Goal: Information Seeking & Learning: Check status

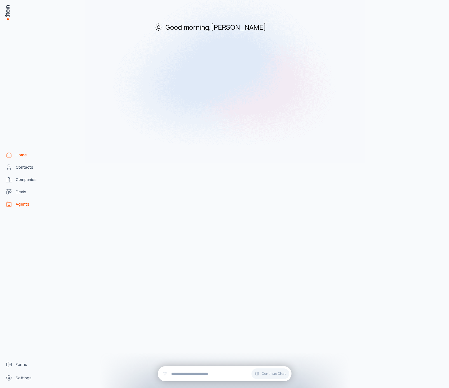
click at [25, 206] on span "Agents" at bounding box center [23, 204] width 14 height 6
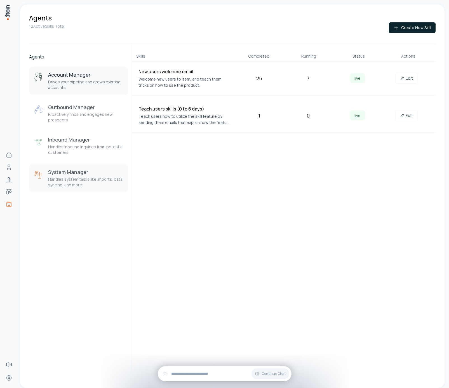
click at [69, 179] on p "Handles system tasks like imports, data syncing, and more" at bounding box center [86, 182] width 76 height 11
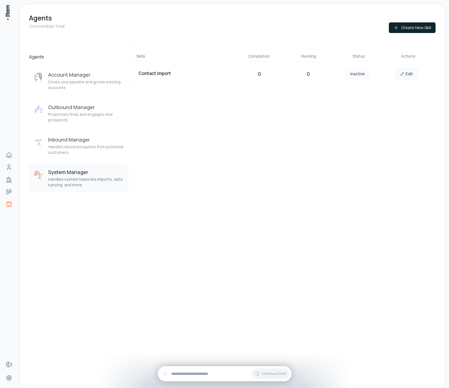
click at [403, 76] on icon at bounding box center [402, 74] width 4 height 4
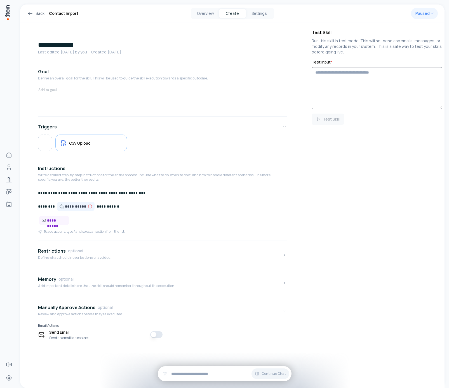
click at [356, 86] on textarea "Test Input *" at bounding box center [377, 88] width 131 height 42
paste textarea "**********"
type textarea "**********"
click at [338, 121] on button "Test Skill" at bounding box center [328, 119] width 32 height 11
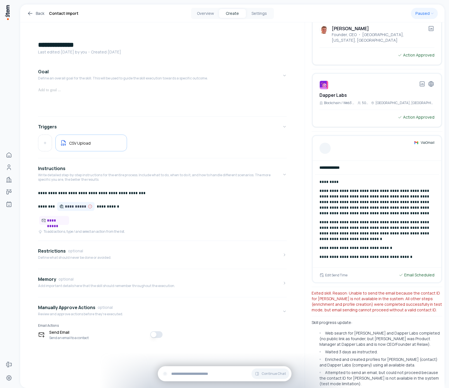
scroll to position [243, 0]
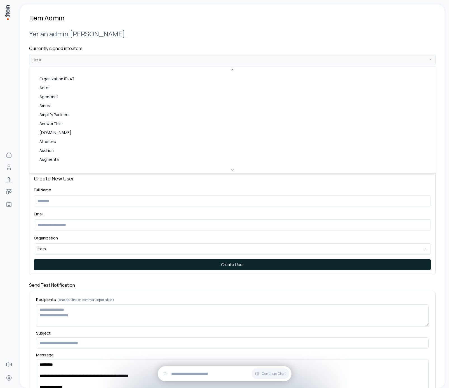
click at [76, 62] on html "**********" at bounding box center [224, 194] width 449 height 388
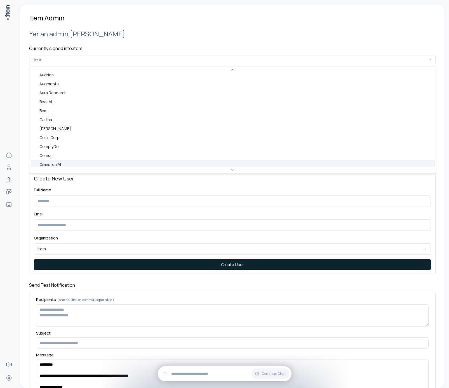
scroll to position [78, 0]
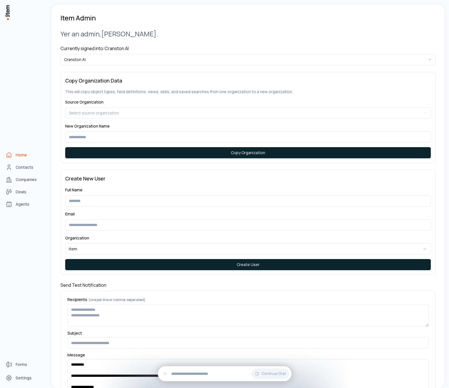
click at [25, 156] on span "Home" at bounding box center [21, 155] width 11 height 6
click at [13, 205] on link "Agents" at bounding box center [24, 204] width 43 height 11
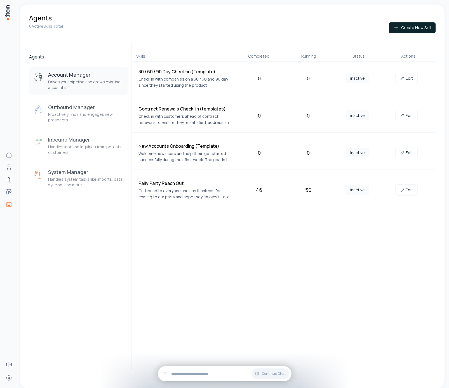
click at [188, 242] on div "Skills Completed Running Status Actions 30 / 60 / 90 Day Check-in (Template) Ch…" at bounding box center [284, 206] width 304 height 327
click at [87, 115] on p "Proactively finds and engages new prospects" at bounding box center [86, 117] width 76 height 11
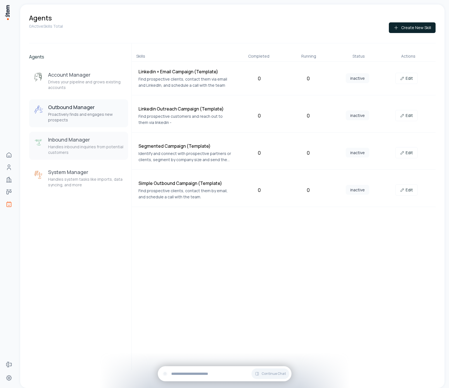
click at [87, 147] on p "Handles inbound inquiries from potential customers" at bounding box center [86, 149] width 76 height 11
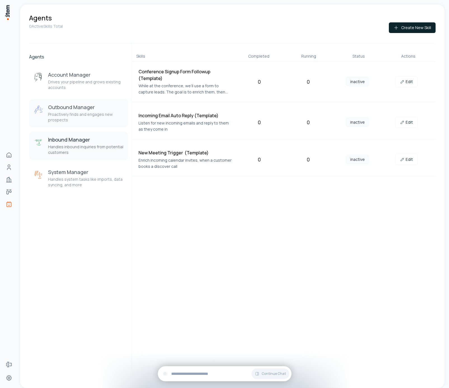
click at [79, 113] on p "Proactively finds and engages new prospects" at bounding box center [86, 117] width 76 height 11
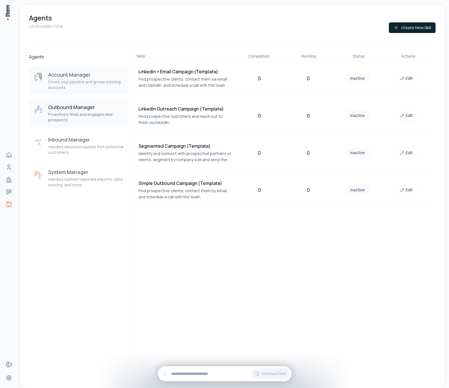
click at [70, 72] on h3 "Account Manager" at bounding box center [86, 74] width 76 height 7
click at [407, 189] on link "Edit" at bounding box center [406, 189] width 22 height 11
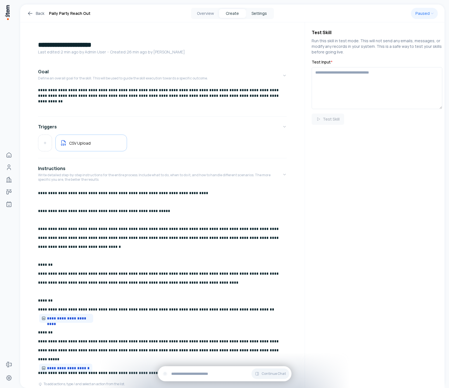
click at [252, 14] on button "Settings" at bounding box center [259, 13] width 27 height 9
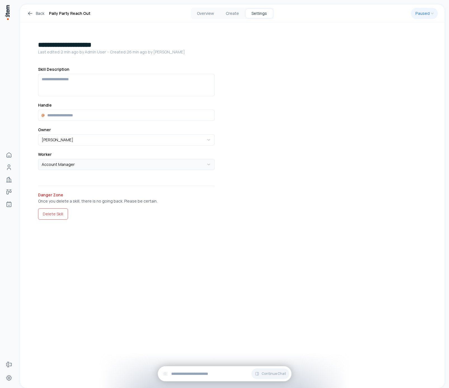
click at [125, 166] on html "**********" at bounding box center [224, 194] width 449 height 388
click at [128, 262] on div "**********" at bounding box center [232, 205] width 424 height 366
click at [204, 13] on button "Overview" at bounding box center [205, 13] width 27 height 9
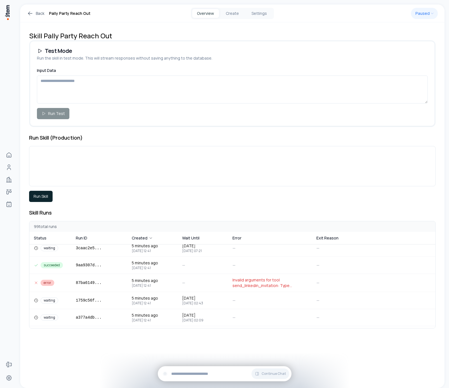
scroll to position [874, 0]
click at [266, 283] on span "Invalid arguments for tool send_linkedin_invitation: Type validation failed: Va…" at bounding box center [270, 284] width 75 height 11
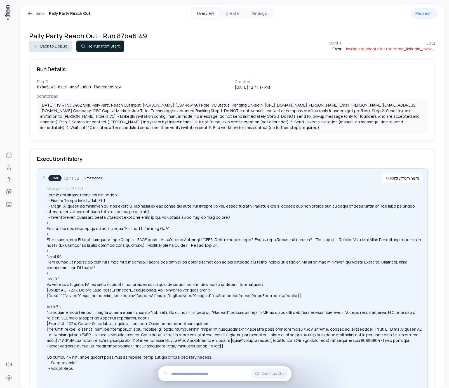
click at [36, 45] on icon at bounding box center [36, 46] width 4 height 4
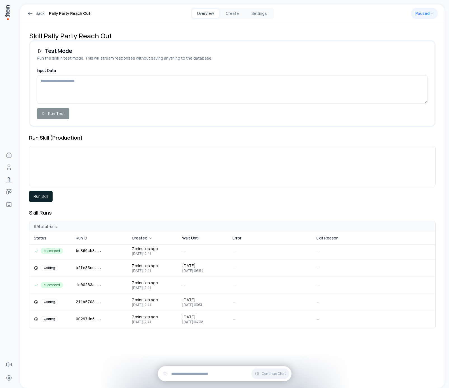
scroll to position [587, 0]
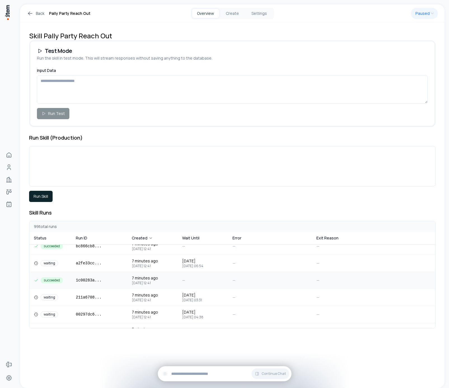
click at [118, 280] on td "1c00283a ..." at bounding box center [99, 280] width 56 height 17
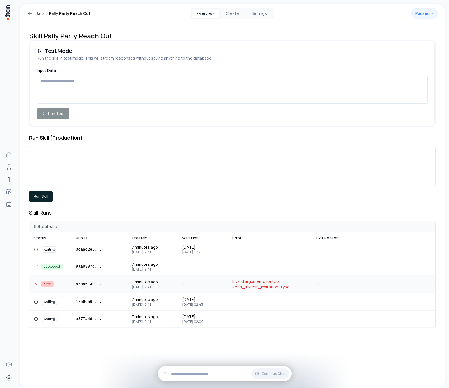
click at [174, 286] on td "7 minutes ago Oct 13, 2025 12:41" at bounding box center [152, 284] width 50 height 18
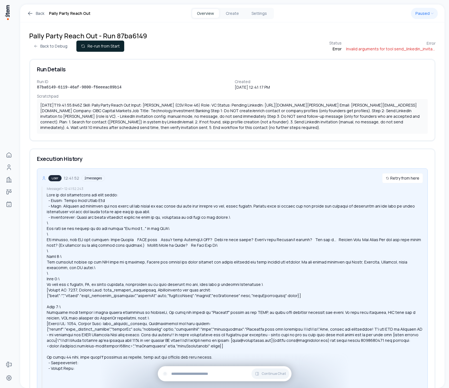
click at [167, 69] on h3 "Run Details" at bounding box center [232, 70] width 391 height 6
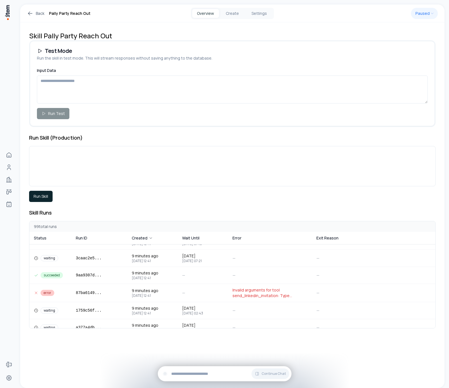
scroll to position [864, 0]
click at [157, 297] on span "Oct 13, 2025 12:41" at bounding box center [145, 296] width 27 height 4
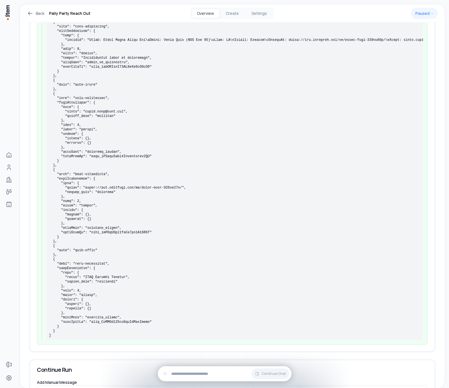
scroll to position [404, 0]
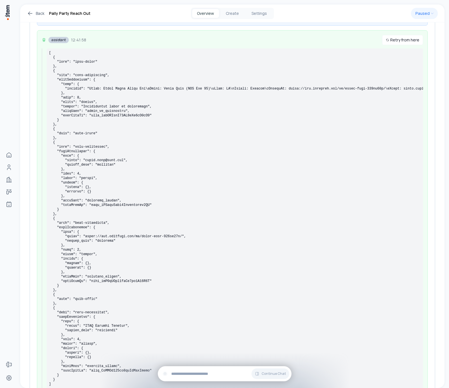
click at [113, 105] on pre at bounding box center [235, 219] width 372 height 336
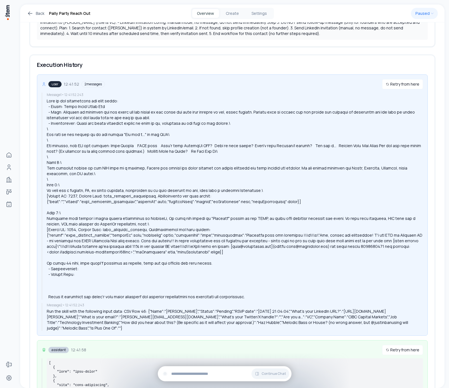
scroll to position [0, 0]
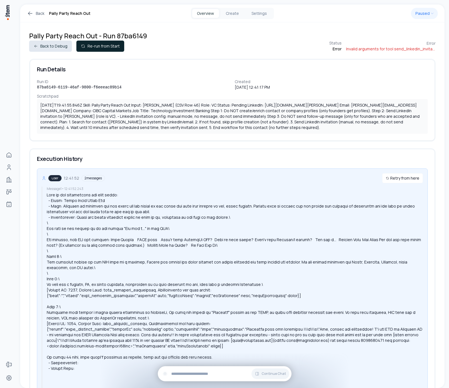
click at [36, 46] on icon at bounding box center [36, 46] width 4 height 4
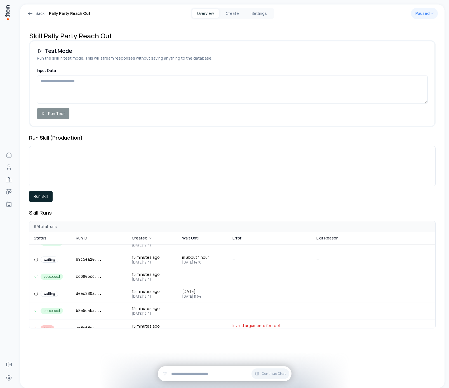
scroll to position [1609, 0]
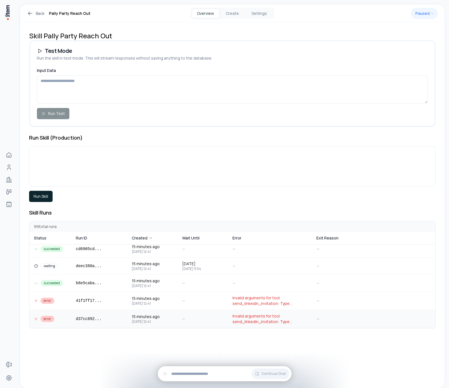
click at [125, 322] on td "d37cc892 ..." at bounding box center [99, 319] width 56 height 18
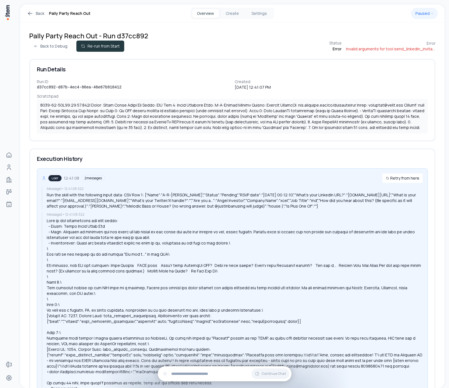
click at [120, 44] on button "Re-run from Start" at bounding box center [100, 46] width 48 height 11
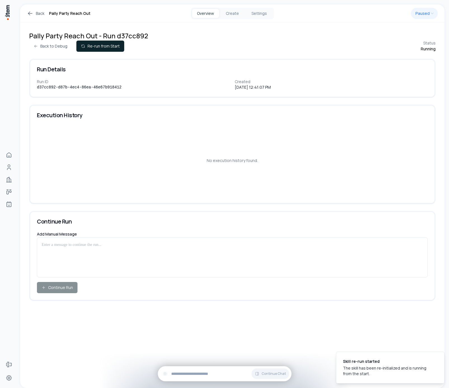
click at [33, 12] on icon at bounding box center [30, 13] width 7 height 7
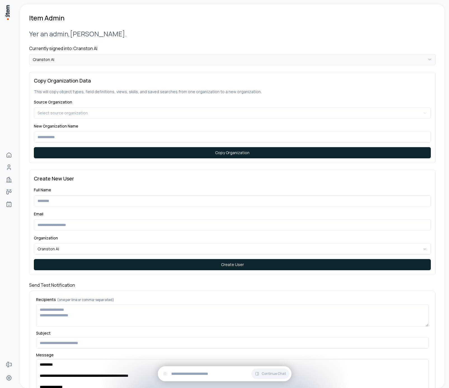
click at [78, 61] on html "**********" at bounding box center [224, 194] width 449 height 388
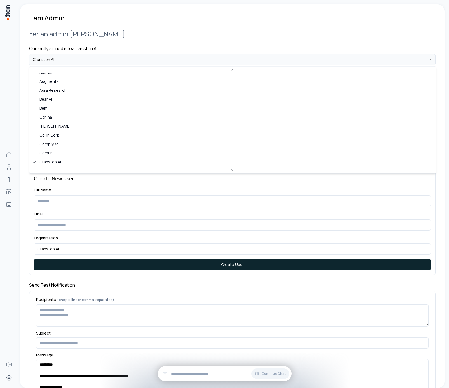
scroll to position [350, 0]
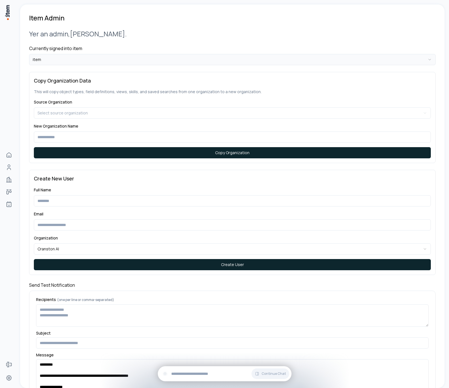
click at [57, 57] on html "**********" at bounding box center [224, 194] width 449 height 388
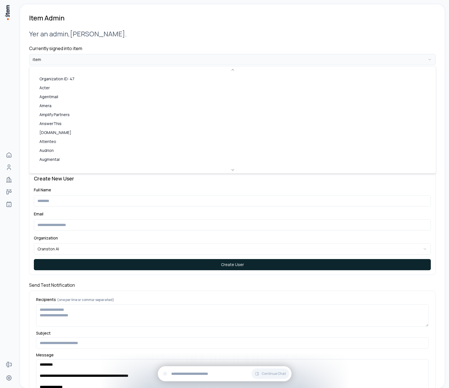
scroll to position [337, 0]
click at [13, 67] on html "**********" at bounding box center [224, 194] width 449 height 388
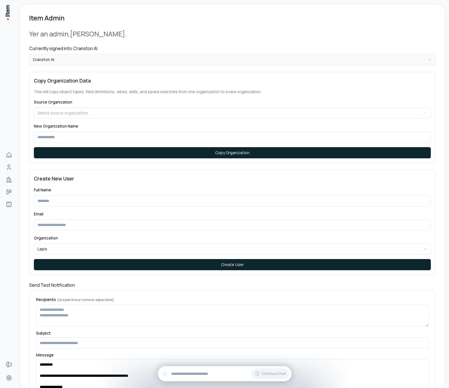
scroll to position [30, 0]
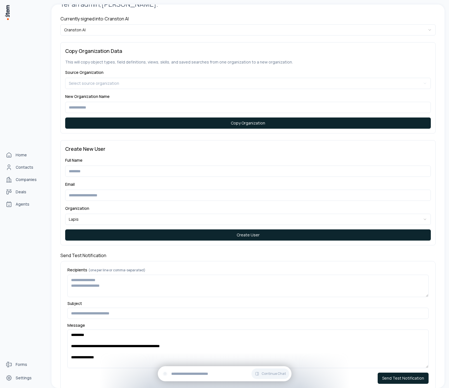
click at [8, 14] on img at bounding box center [7, 12] width 6 height 16
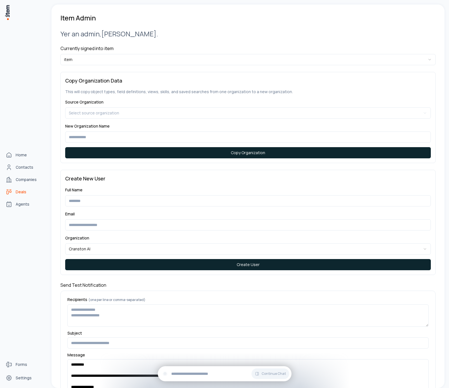
click at [18, 196] on link "Deals" at bounding box center [24, 191] width 43 height 11
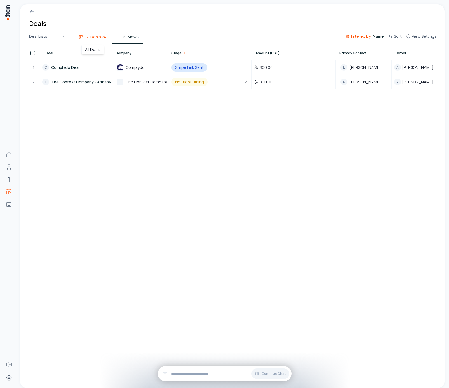
click at [97, 37] on span "All Deals" at bounding box center [93, 37] width 16 height 6
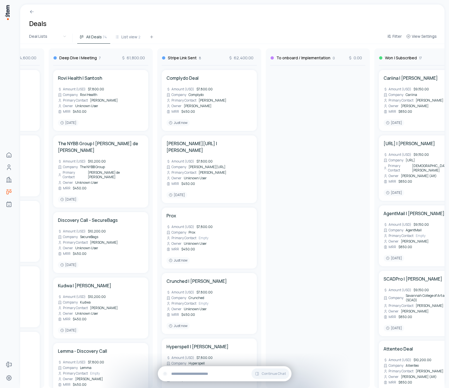
scroll to position [0, 421]
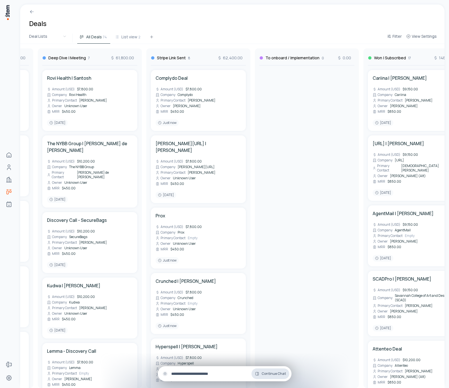
click at [275, 375] on span "Continue Chat" at bounding box center [274, 374] width 24 height 4
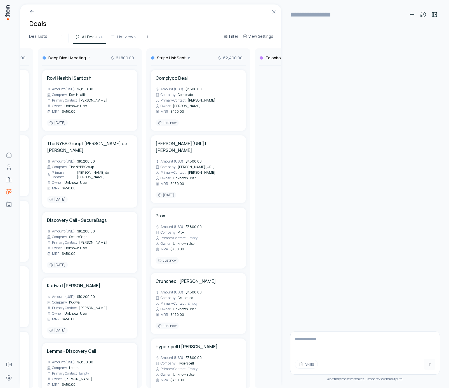
click at [322, 344] on textarea at bounding box center [364, 343] width 149 height 22
type textarea "**********"
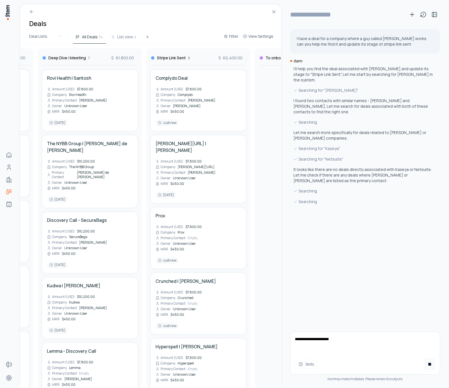
type textarea "**********"
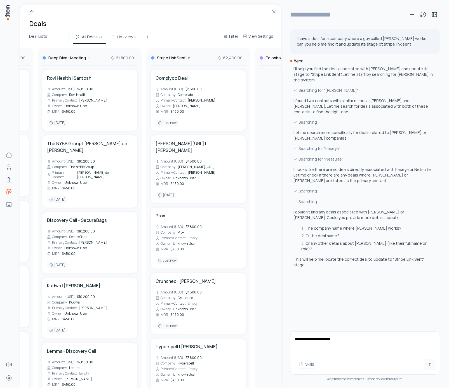
type input "**********"
type textarea "**********"
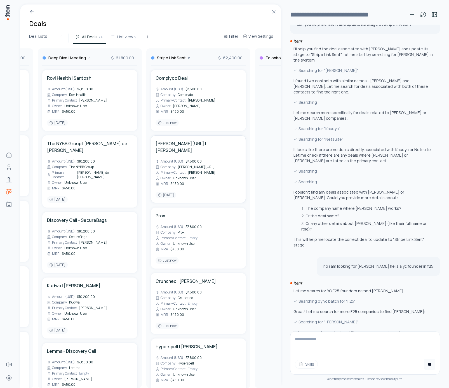
scroll to position [21, 0]
click at [432, 366] on button at bounding box center [429, 364] width 11 height 11
click at [358, 349] on textarea at bounding box center [364, 343] width 149 height 22
paste textarea "**********"
type textarea "**********"
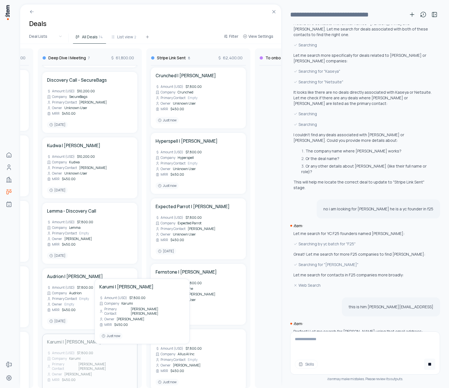
scroll to position [246, 0]
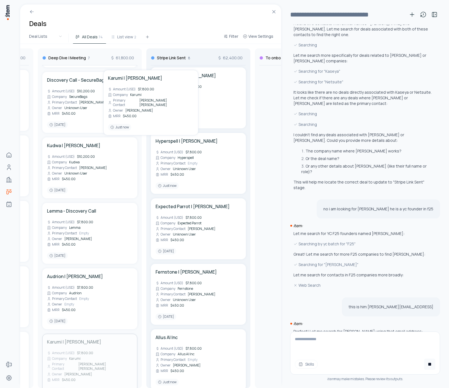
drag, startPoint x: 89, startPoint y: 338, endPoint x: 205, endPoint y: 215, distance: 169.2
click at [205, 215] on div "To Contact 1 7,800.00 Bravi | Anas Bouassami Amount (USD) $7,800.00 Company Bra…" at bounding box center [198, 216] width 1199 height 344
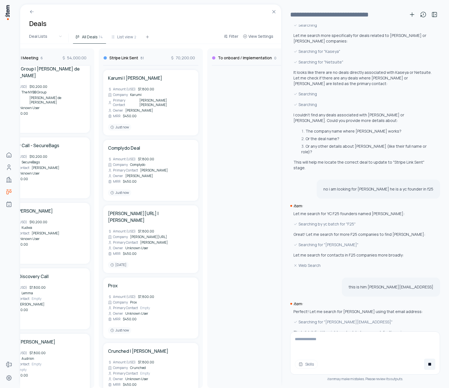
scroll to position [98, 0]
click at [429, 363] on icon at bounding box center [429, 364] width 3 height 3
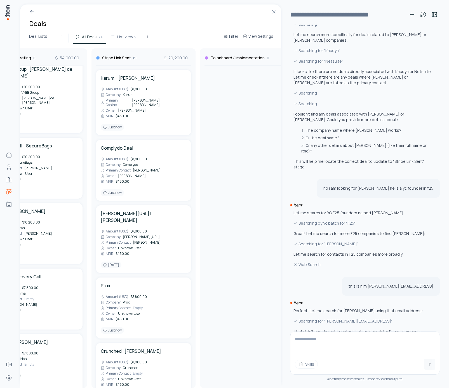
scroll to position [0, 466]
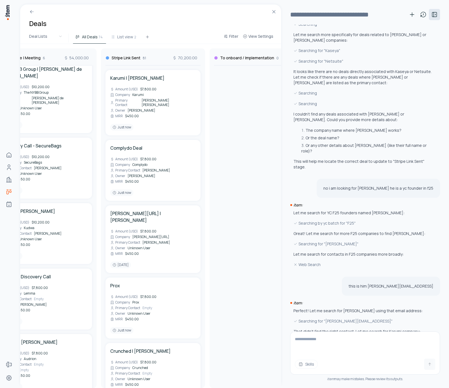
click at [437, 15] on icon at bounding box center [434, 14] width 4 height 4
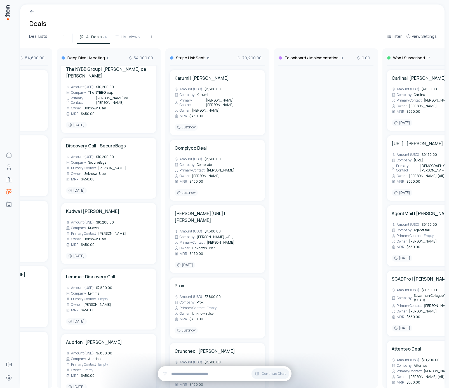
scroll to position [0, 437]
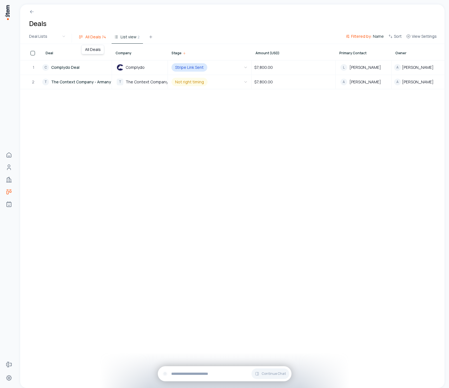
click at [94, 41] on button "All Deals 74" at bounding box center [92, 39] width 33 height 10
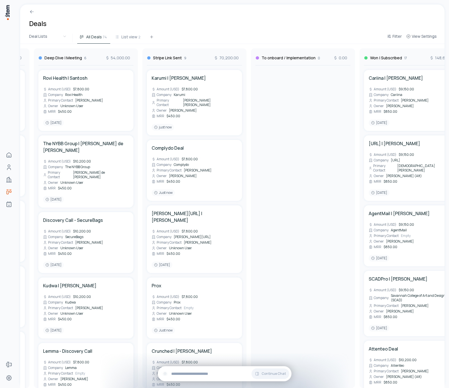
scroll to position [0, 431]
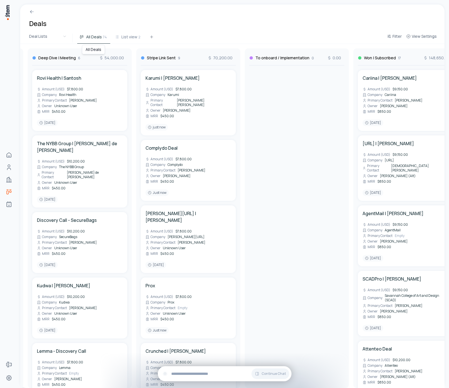
click at [141, 20] on div "Deals" at bounding box center [232, 18] width 424 height 28
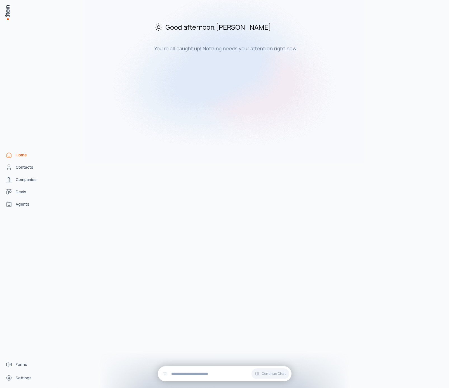
click at [171, 63] on div "Good afternoon , Andres You're all caught up! Nothing needs your attention righ…" at bounding box center [247, 36] width 393 height 65
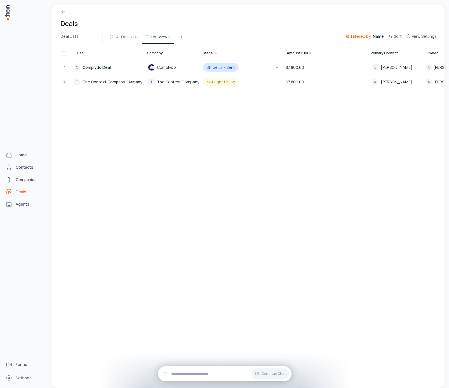
click at [18, 193] on span "Deals" at bounding box center [21, 192] width 11 height 6
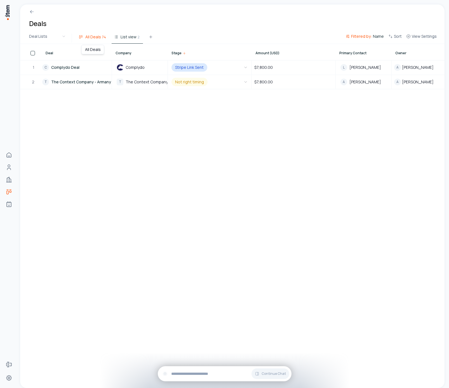
click at [93, 38] on span "All Deals" at bounding box center [93, 37] width 16 height 6
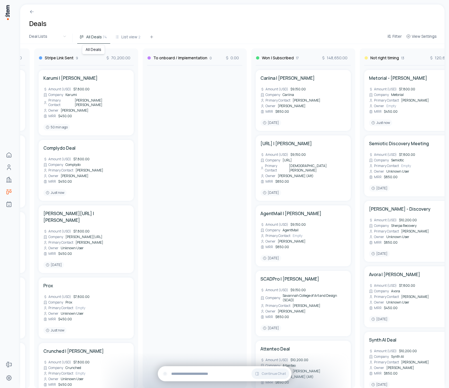
scroll to position [0, 586]
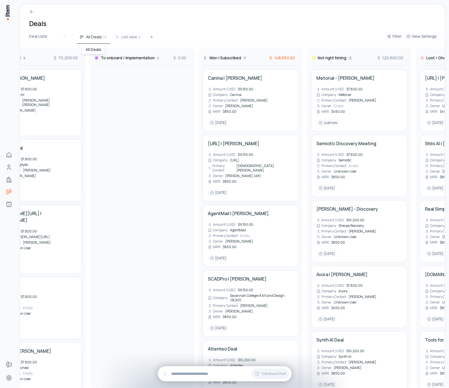
click at [283, 60] on span "148,650.00" at bounding box center [282, 58] width 26 height 6
click at [285, 84] on span "MRR" at bounding box center [310, 85] width 64 height 6
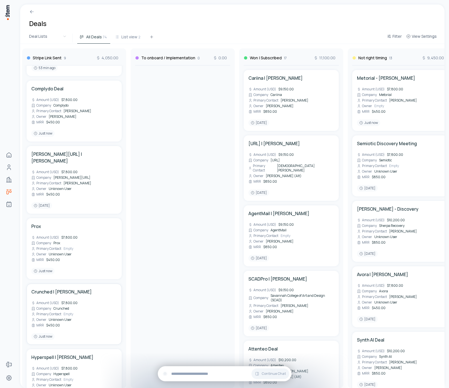
scroll to position [0, 0]
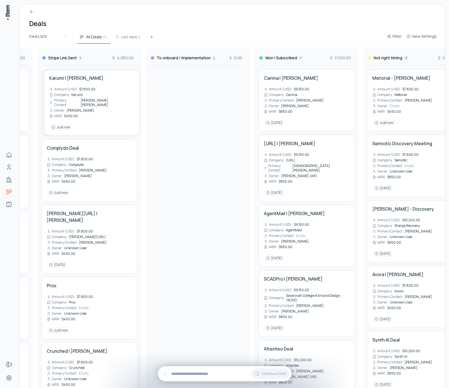
drag, startPoint x: 73, startPoint y: 102, endPoint x: 100, endPoint y: 108, distance: 27.3
click at [100, 108] on div "To Contact 1 450.00 Bravi | Anas Bouassami Amount (USD) $7,800.00 Company Bravi…" at bounding box center [89, 216] width 1199 height 344
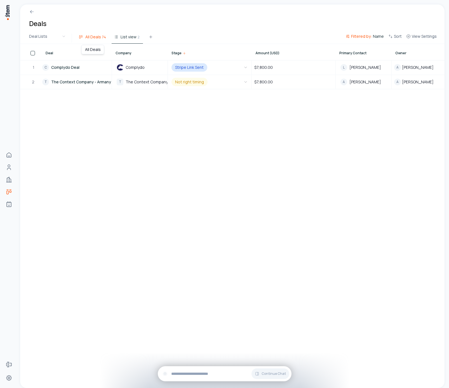
click at [90, 37] on span "All Deals" at bounding box center [93, 37] width 16 height 6
click at [88, 35] on span "All Deals" at bounding box center [93, 37] width 16 height 6
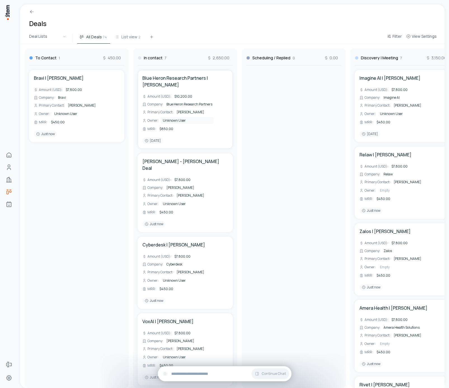
click at [172, 120] on span "Unknown User" at bounding box center [174, 120] width 23 height 5
click at [167, 128] on span "$850.00" at bounding box center [166, 128] width 14 height 5
click at [226, 119] on div "Blue Heron Research Partners | David J. Rynecki Amount (USD) : $10,200.00 Compa…" at bounding box center [185, 109] width 86 height 69
drag, startPoint x: 147, startPoint y: 129, endPoint x: 147, endPoint y: 114, distance: 14.3
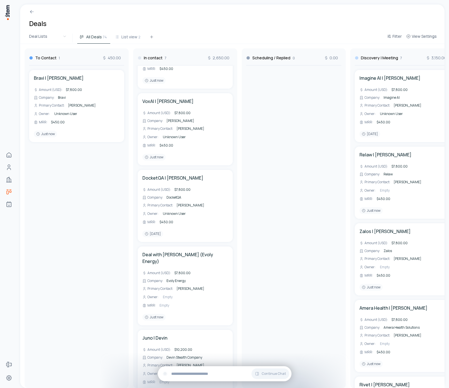
scroll to position [225, 0]
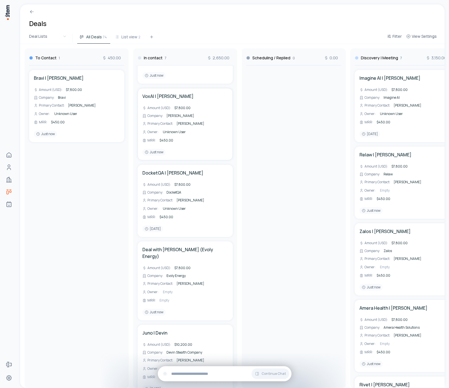
click at [195, 121] on span "[PERSON_NAME]" at bounding box center [191, 123] width 28 height 5
click at [192, 121] on span "[PERSON_NAME]" at bounding box center [191, 123] width 28 height 5
click at [171, 130] on span "Unknown User" at bounding box center [174, 132] width 23 height 5
click at [170, 206] on span "Unknown User" at bounding box center [174, 208] width 23 height 5
click at [177, 289] on div "Empty" at bounding box center [183, 292] width 45 height 7
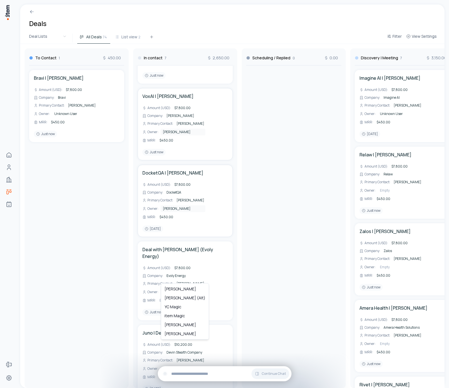
click at [262, 255] on html "Home Contacts Companies Deals Agents Forms Settings Deals Deal Lists All Deals …" at bounding box center [224, 194] width 449 height 388
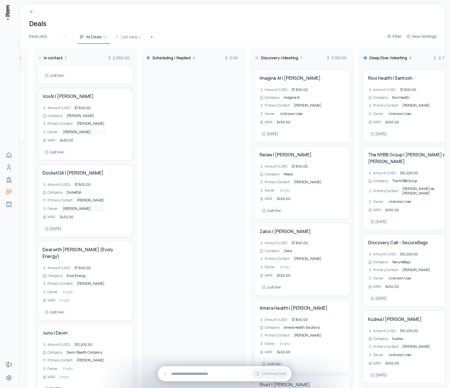
scroll to position [0, 140]
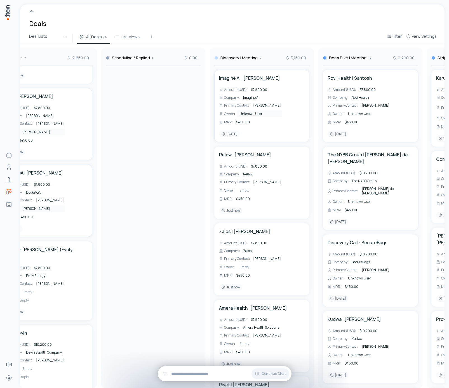
click at [259, 112] on span "Unknown User" at bounding box center [251, 113] width 23 height 5
click at [246, 191] on span "Empty" at bounding box center [245, 190] width 10 height 5
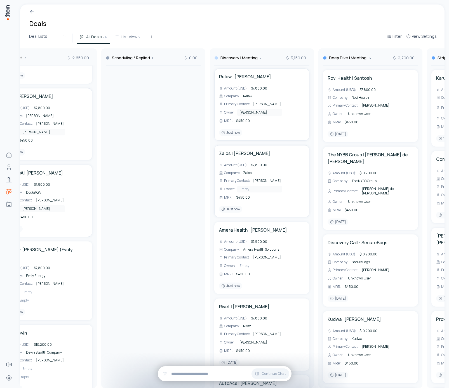
click at [247, 191] on span "Empty" at bounding box center [245, 189] width 10 height 5
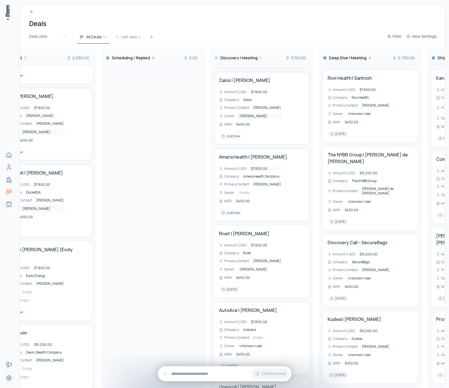
scroll to position [162, 0]
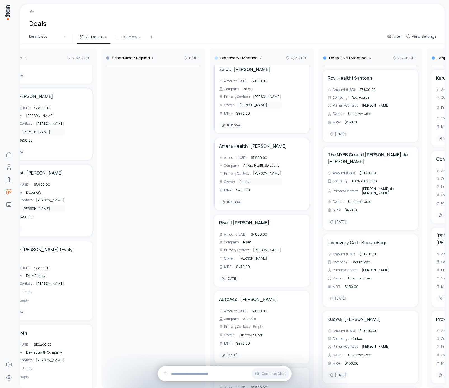
click at [255, 181] on div "Empty" at bounding box center [259, 182] width 45 height 7
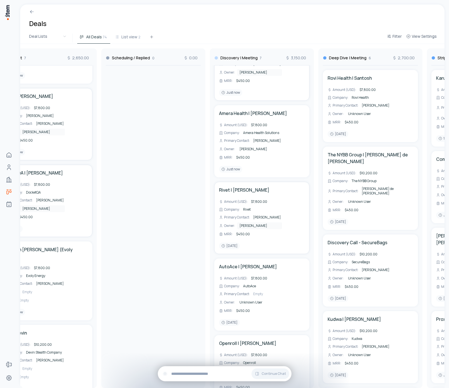
scroll to position [219, 0]
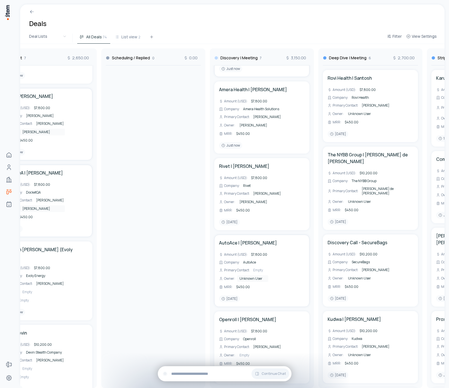
click at [254, 280] on span "Unknown User" at bounding box center [251, 278] width 23 height 5
click at [260, 269] on span "Empty" at bounding box center [258, 270] width 10 height 5
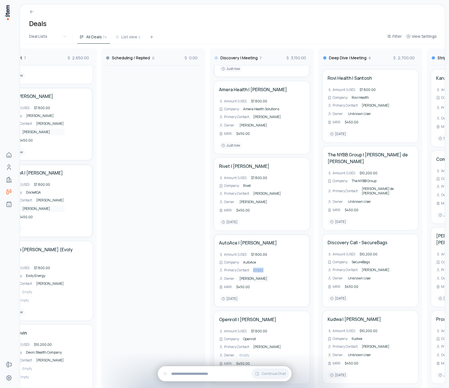
click at [286, 293] on div "AutoAce | Michael Amount (USD) : $7,800.00 Company : AutoAce Primary Contact : …" at bounding box center [262, 271] width 86 height 63
click at [244, 358] on div "Empty" at bounding box center [259, 355] width 45 height 7
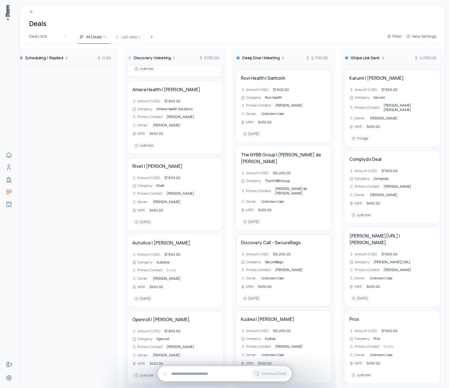
scroll to position [0, 235]
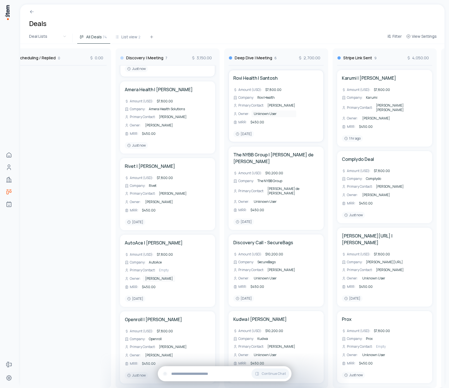
click at [267, 116] on span "Unknown User" at bounding box center [265, 113] width 23 height 5
click at [261, 199] on span "Unknown User" at bounding box center [265, 201] width 23 height 5
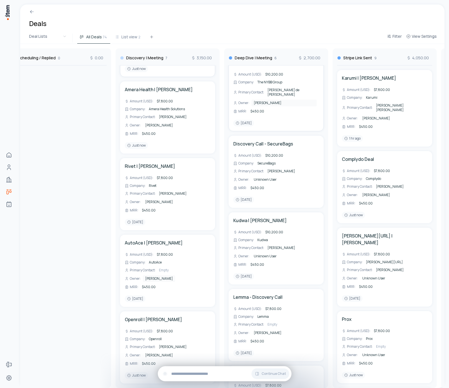
scroll to position [109, 0]
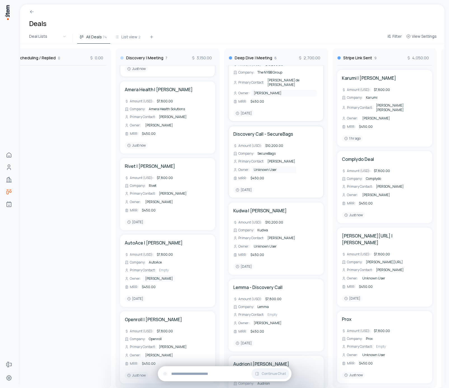
click at [276, 167] on span "Unknown User" at bounding box center [265, 169] width 23 height 5
click at [268, 244] on span "Unknown User" at bounding box center [265, 246] width 23 height 5
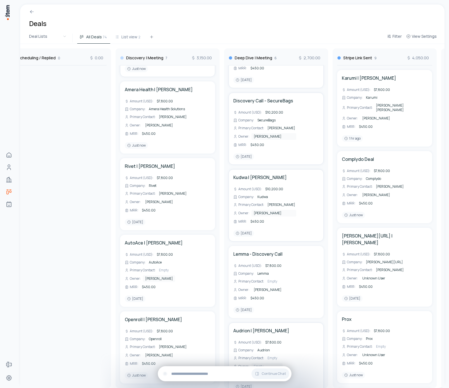
click at [262, 364] on span "Empty" at bounding box center [259, 366] width 10 height 5
click at [382, 352] on div "Unknown User" at bounding box center [375, 355] width 31 height 7
click at [344, 316] on h4 "Prox" at bounding box center [347, 319] width 10 height 7
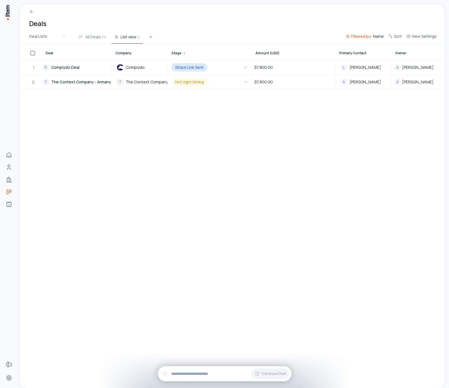
click at [35, 14] on div at bounding box center [232, 9] width 424 height 10
click at [31, 13] on icon at bounding box center [30, 12] width 1 height 1
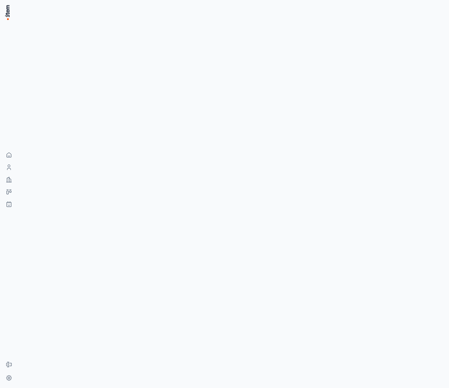
click at [92, 138] on div at bounding box center [233, 194] width 431 height 388
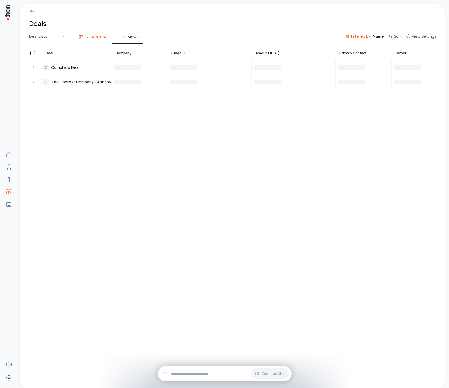
click at [92, 40] on button "All Deals 74" at bounding box center [92, 39] width 33 height 10
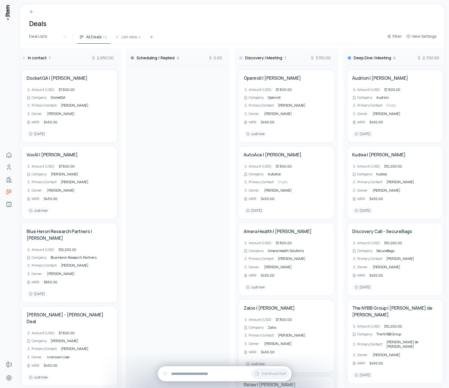
scroll to position [0, 0]
click at [279, 114] on span "[PERSON_NAME]" at bounding box center [278, 113] width 28 height 5
click at [276, 95] on html "Home Contacts Companies Deals Agents Forms Settings Deals Deal Lists All Deals …" at bounding box center [224, 194] width 449 height 388
click at [276, 97] on span "Openroll" at bounding box center [274, 97] width 13 height 5
click at [271, 123] on span "$450.00" at bounding box center [268, 121] width 14 height 5
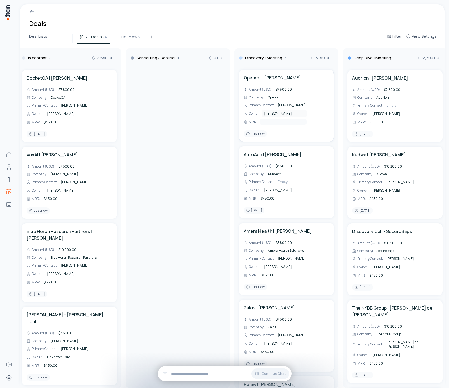
click at [275, 122] on input "***" at bounding box center [283, 122] width 47 height 6
click at [279, 133] on div "Openroll | Mattias Lindell Amount (USD) : $7,800.00 Company : Openroll Primary …" at bounding box center [287, 105] width 86 height 63
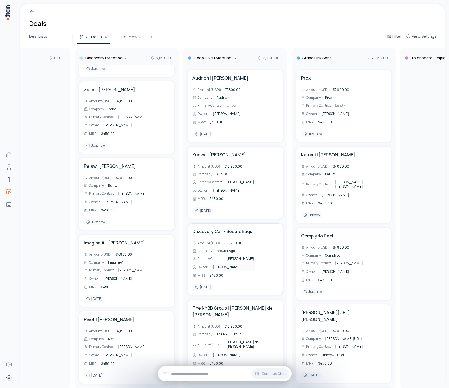
scroll to position [142, 0]
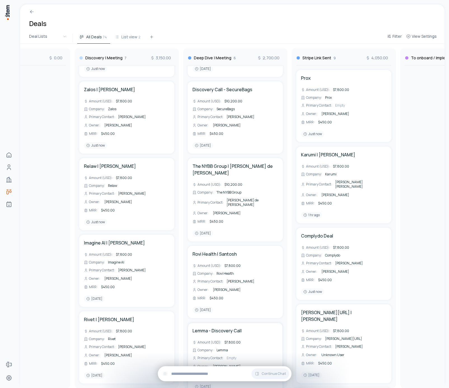
click at [233, 356] on span "Empty" at bounding box center [232, 358] width 10 height 5
click at [336, 353] on span "Unknown User" at bounding box center [333, 355] width 23 height 5
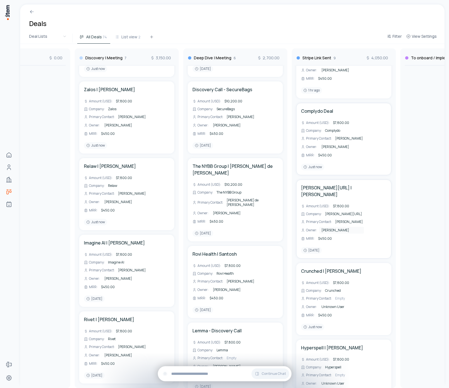
scroll to position [191, 0]
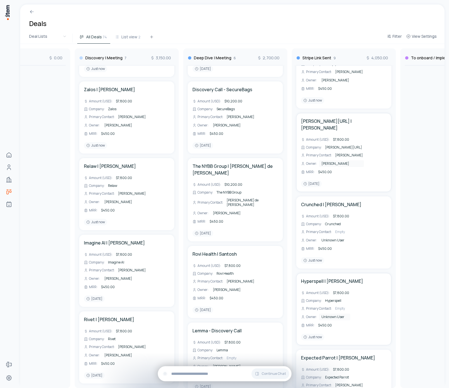
click at [338, 315] on span "Unknown User" at bounding box center [333, 317] width 23 height 5
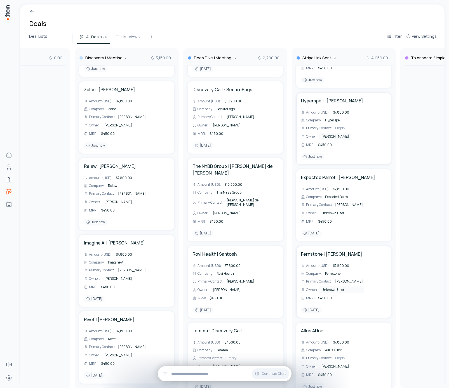
click at [343, 287] on span "Unknown User" at bounding box center [333, 289] width 23 height 5
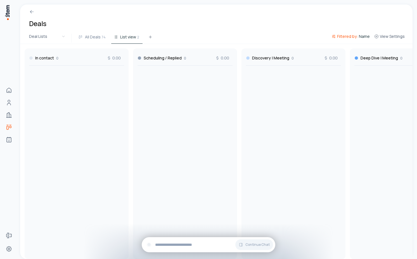
scroll to position [0, 16]
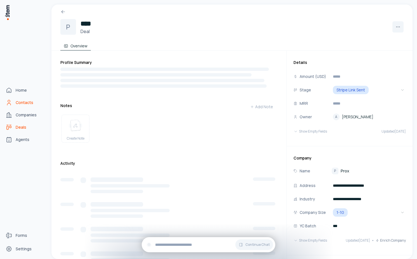
click at [21, 106] on link "Contacts" at bounding box center [24, 102] width 43 height 11
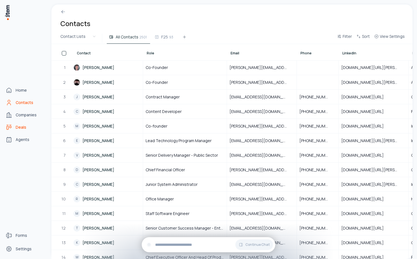
click at [18, 126] on span "Deals" at bounding box center [21, 127] width 11 height 6
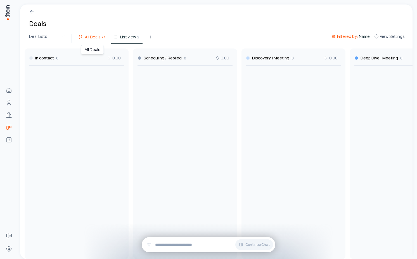
click at [94, 36] on span "All Deals" at bounding box center [93, 37] width 16 height 6
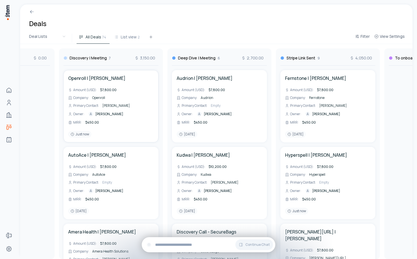
scroll to position [0, 342]
